Goal: Information Seeking & Learning: Check status

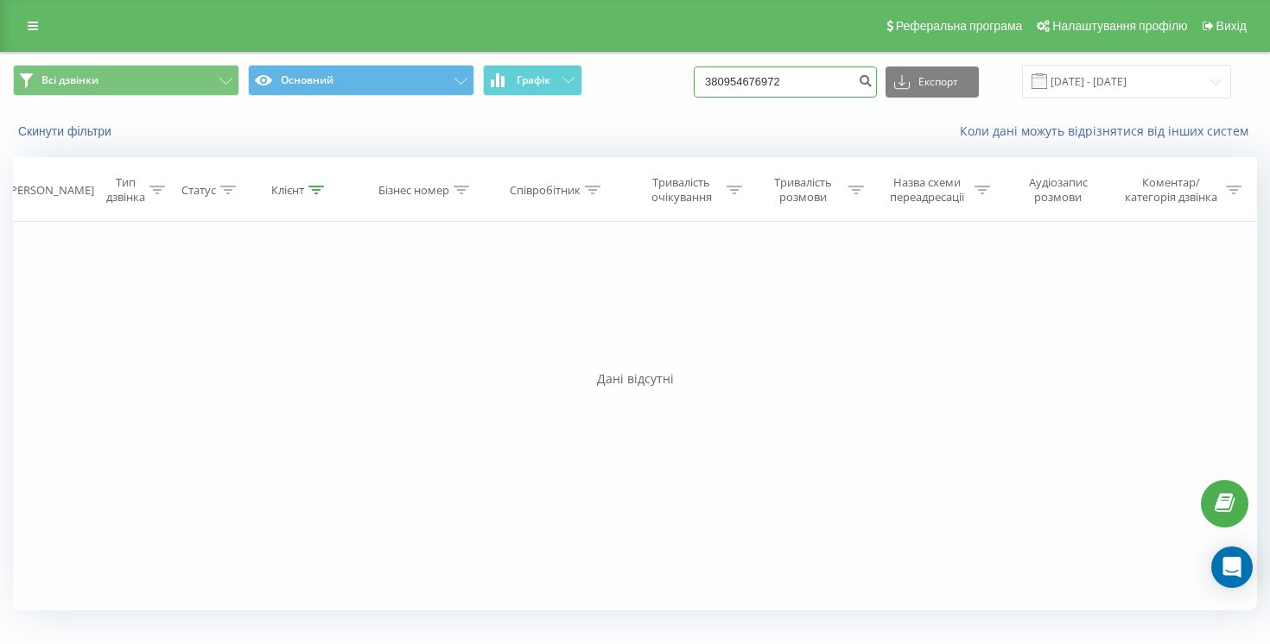
click at [853, 73] on input "380954676972" at bounding box center [785, 82] width 183 height 31
paste input "639505573"
type input "380639505573"
click at [799, 85] on input "380639505573" at bounding box center [785, 82] width 183 height 31
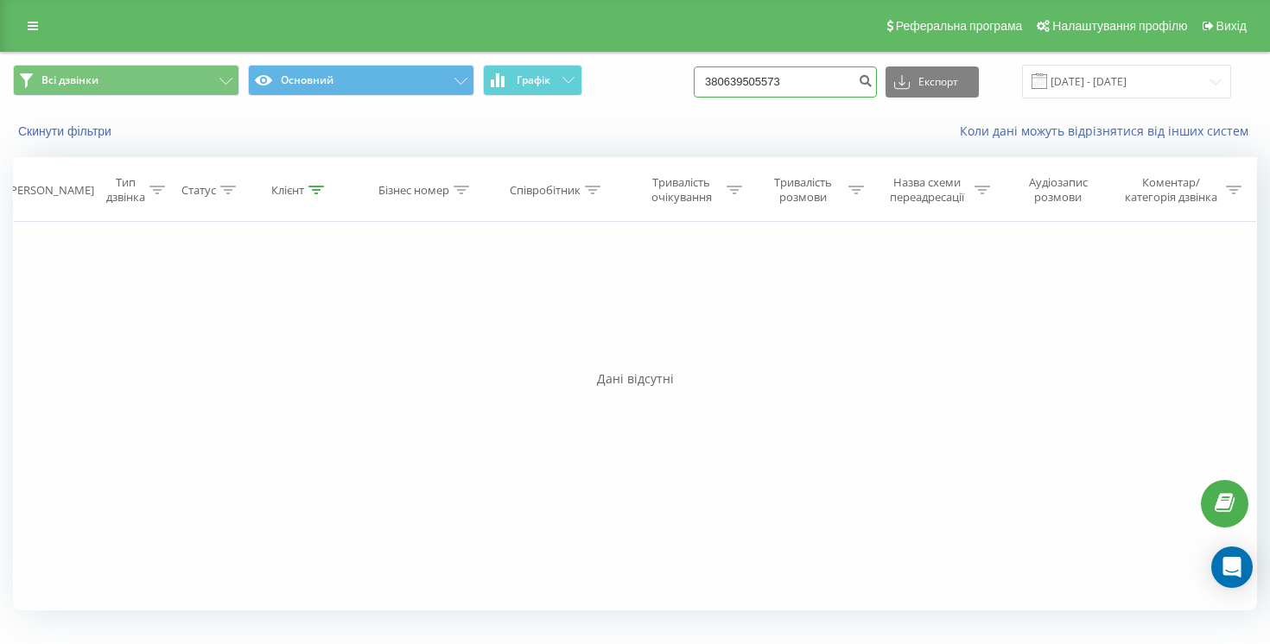
click at [799, 85] on input "380639505573" at bounding box center [785, 82] width 183 height 31
paste input "938458692"
type input "380938458692"
